Goal: Information Seeking & Learning: Learn about a topic

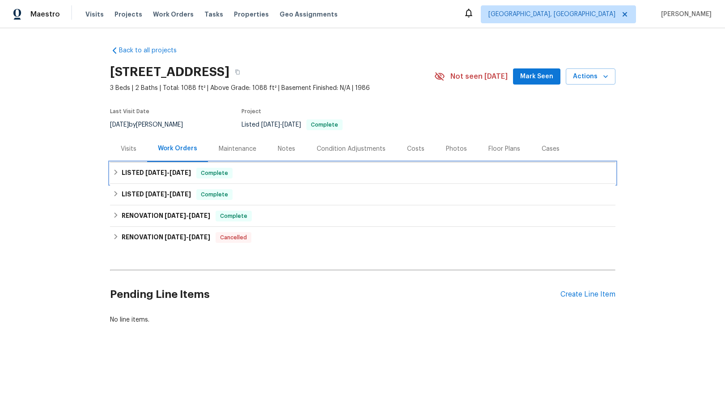
click at [119, 173] on div "LISTED [DATE] - [DATE] Complete" at bounding box center [363, 173] width 500 height 11
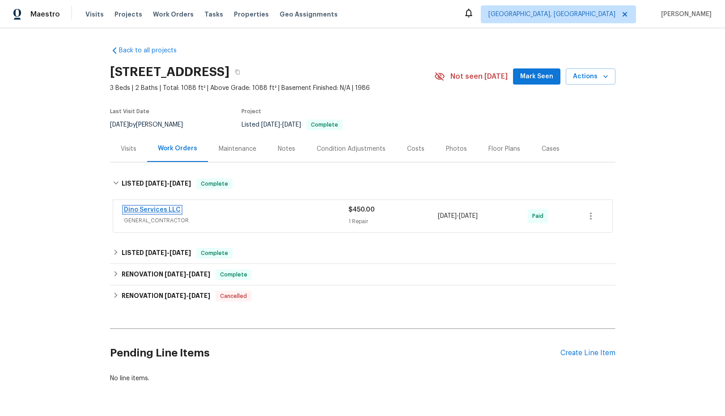
click at [149, 211] on link "Dino Services LLC" at bounding box center [152, 210] width 57 height 6
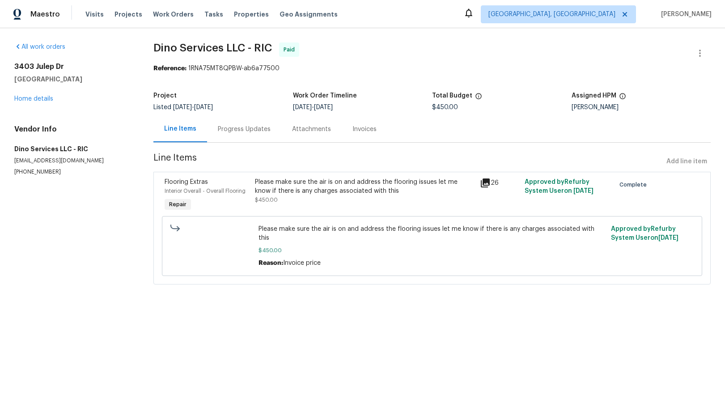
click at [486, 185] on icon at bounding box center [485, 183] width 11 height 11
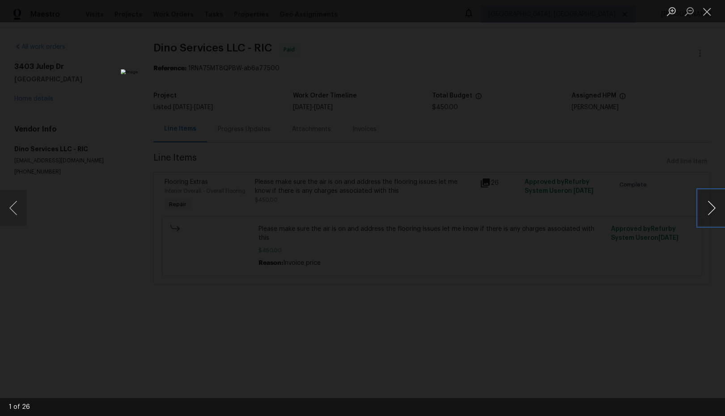
click at [713, 210] on button "Next image" at bounding box center [712, 208] width 27 height 36
click at [716, 211] on button "Next image" at bounding box center [712, 208] width 27 height 36
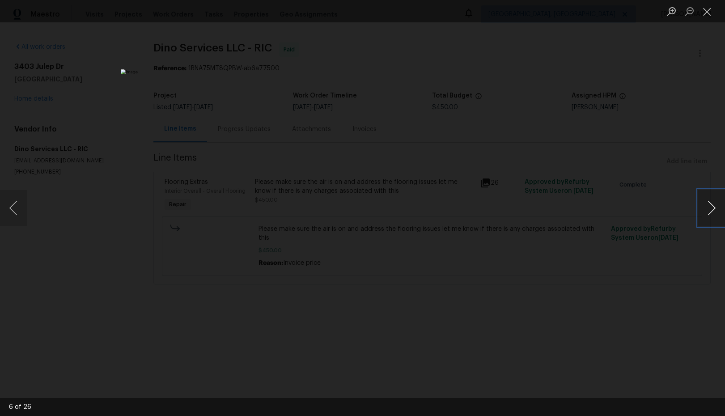
click at [716, 211] on button "Next image" at bounding box center [712, 208] width 27 height 36
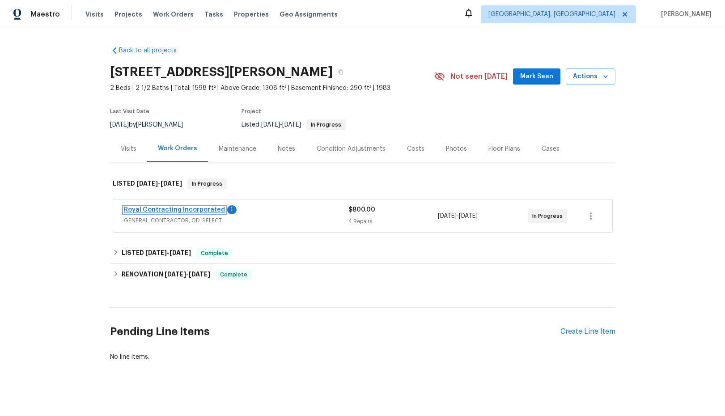
click at [158, 211] on link "Royal Contracting Incorporated" at bounding box center [174, 210] width 101 height 6
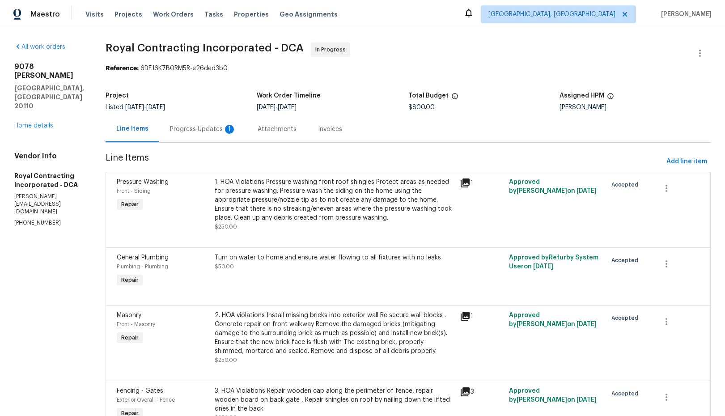
click at [211, 130] on div "Progress Updates 1" at bounding box center [203, 129] width 66 height 9
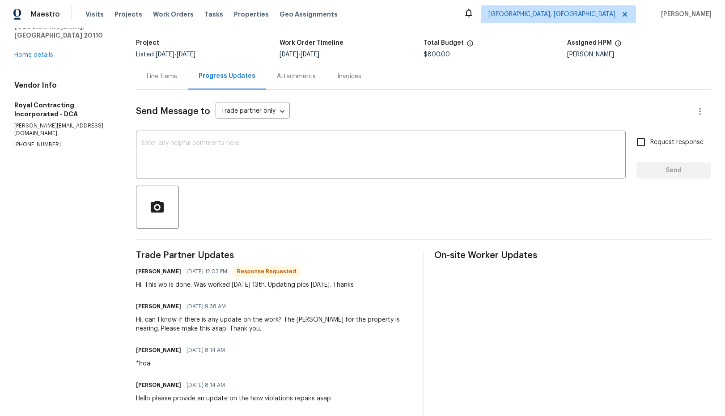
scroll to position [53, 0]
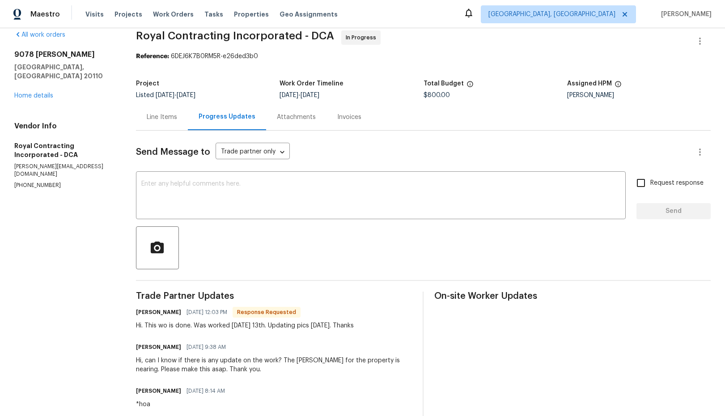
click at [157, 128] on div "Line Items" at bounding box center [162, 117] width 52 height 26
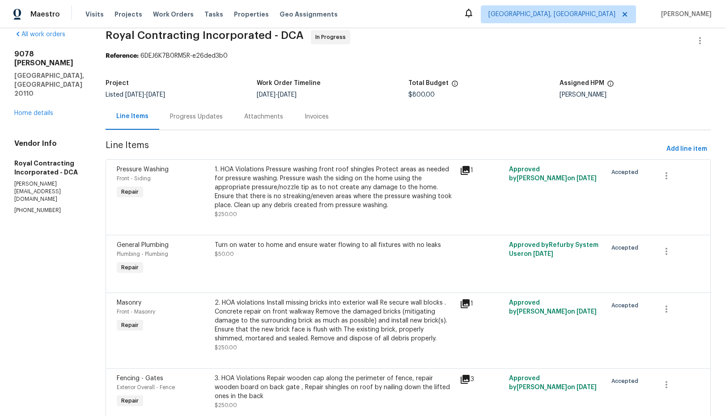
scroll to position [11, 0]
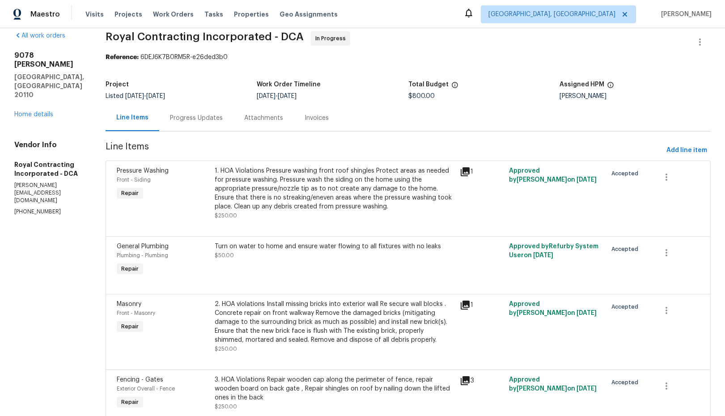
click at [469, 172] on icon at bounding box center [465, 171] width 9 height 9
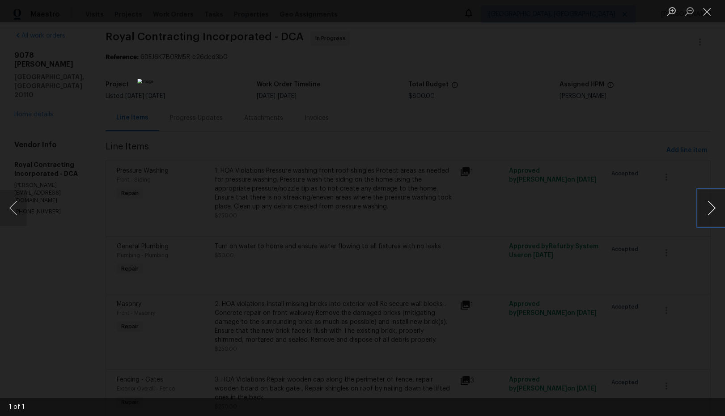
click at [716, 212] on button "Next image" at bounding box center [712, 208] width 27 height 36
click at [708, 13] on button "Close lightbox" at bounding box center [708, 12] width 18 height 16
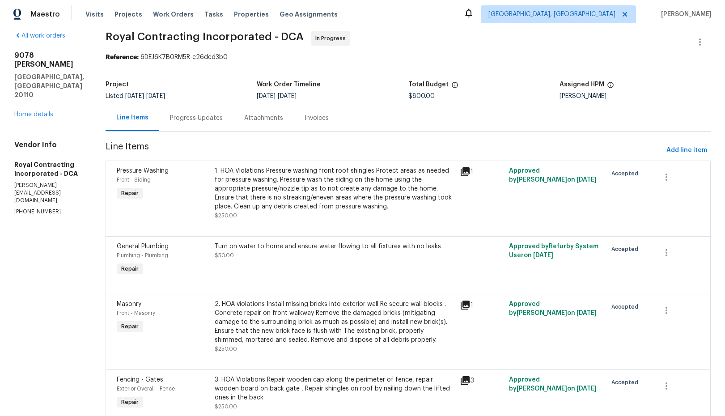
scroll to position [0, 0]
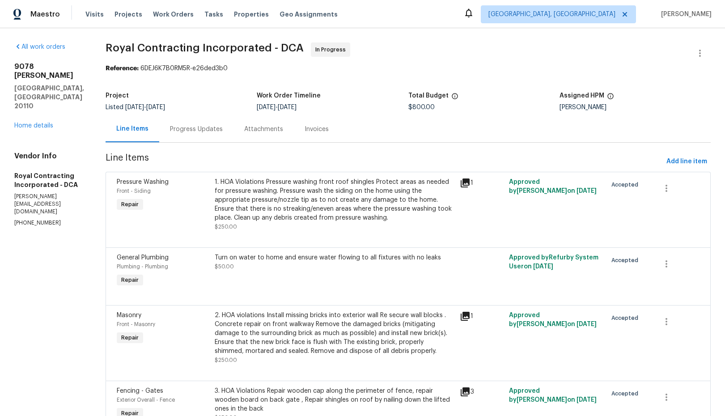
click at [208, 132] on div "Progress Updates" at bounding box center [196, 129] width 53 height 9
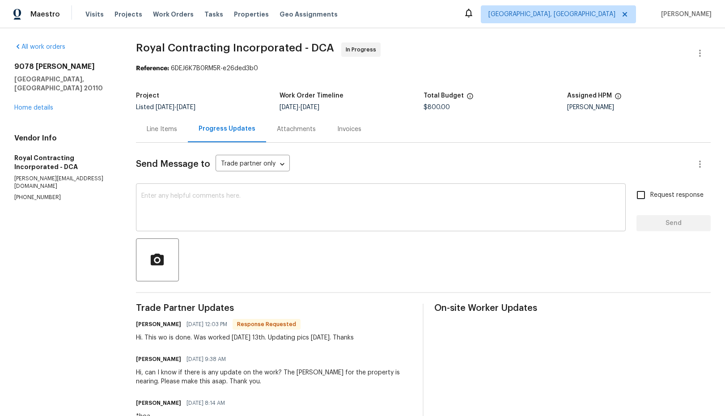
scroll to position [0, 0]
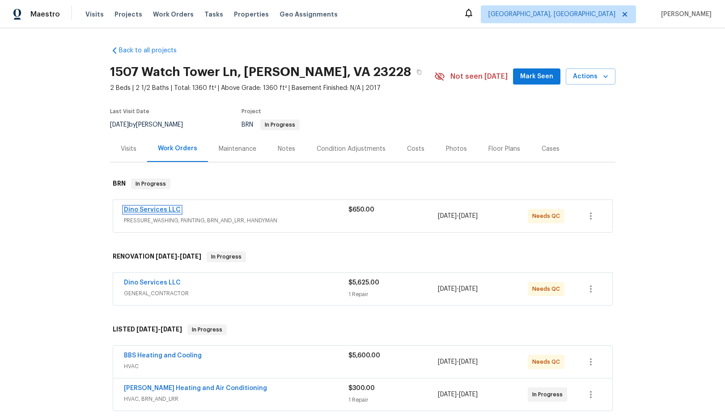
click at [154, 208] on link "Dino Services LLC" at bounding box center [152, 210] width 57 height 6
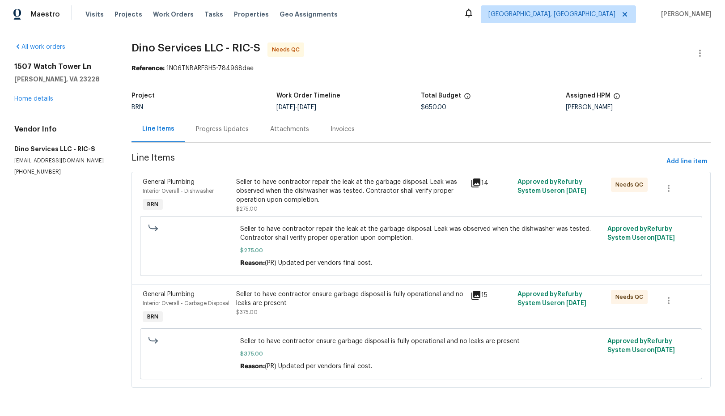
click at [161, 132] on div "Line Items" at bounding box center [158, 128] width 32 height 9
click at [38, 99] on link "Home details" at bounding box center [33, 99] width 39 height 6
